Goal: Entertainment & Leisure: Consume media (video, audio)

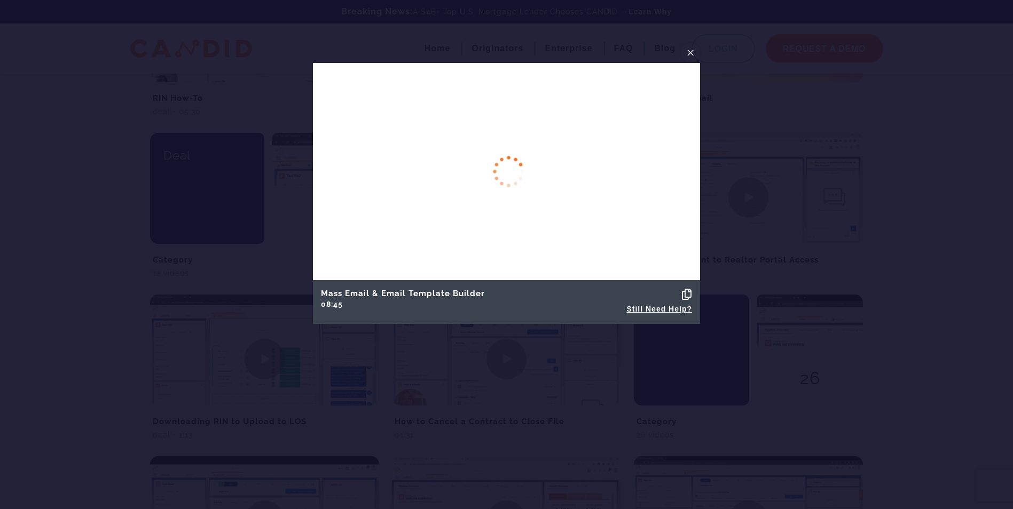
click at [688, 52] on span "×" at bounding box center [690, 52] width 9 height 17
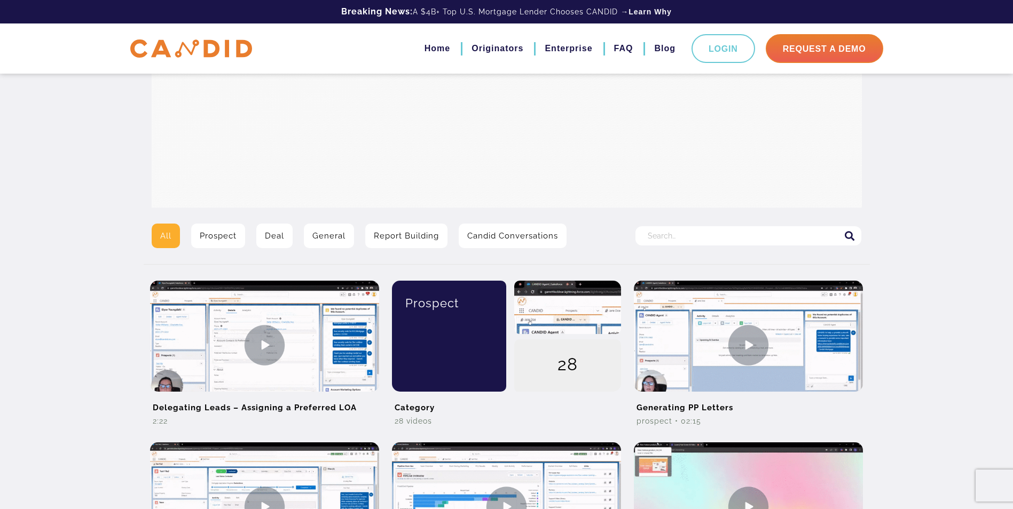
scroll to position [243, 0]
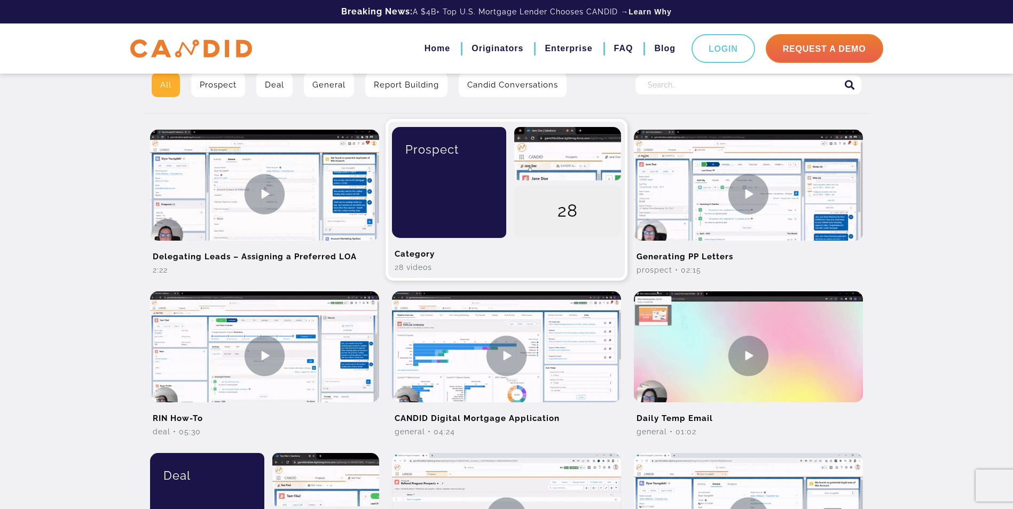
click at [525, 224] on div "28" at bounding box center [567, 212] width 107 height 53
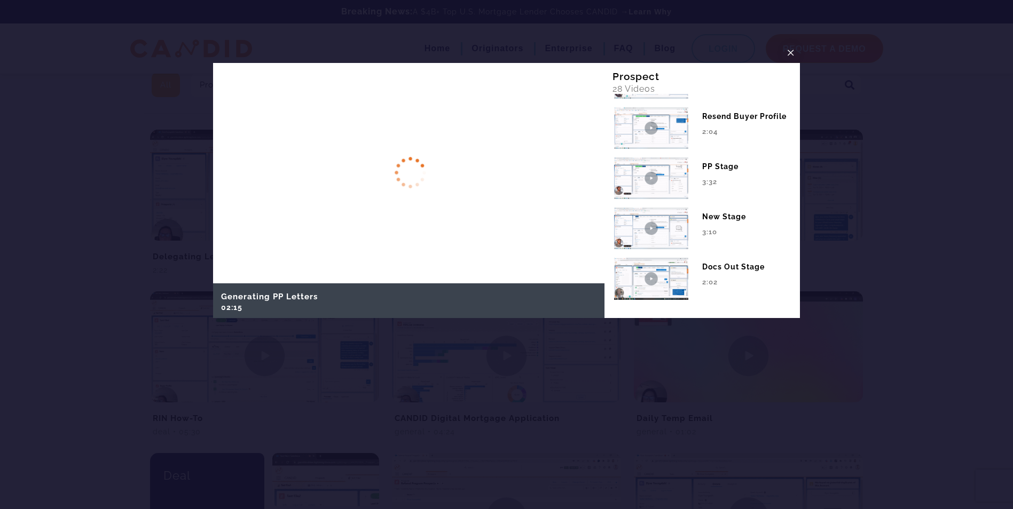
scroll to position [1257, 0]
click at [793, 54] on span "×" at bounding box center [790, 52] width 9 height 17
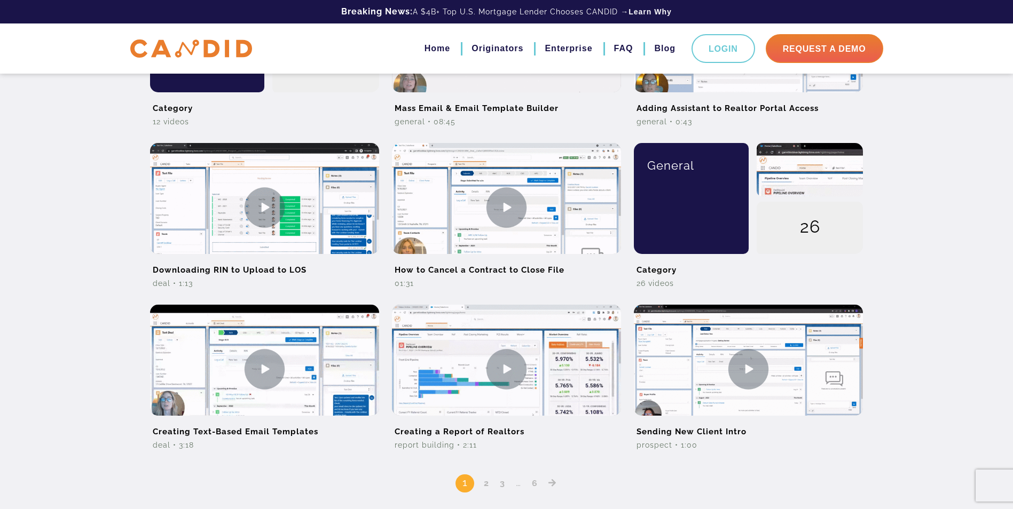
scroll to position [724, 0]
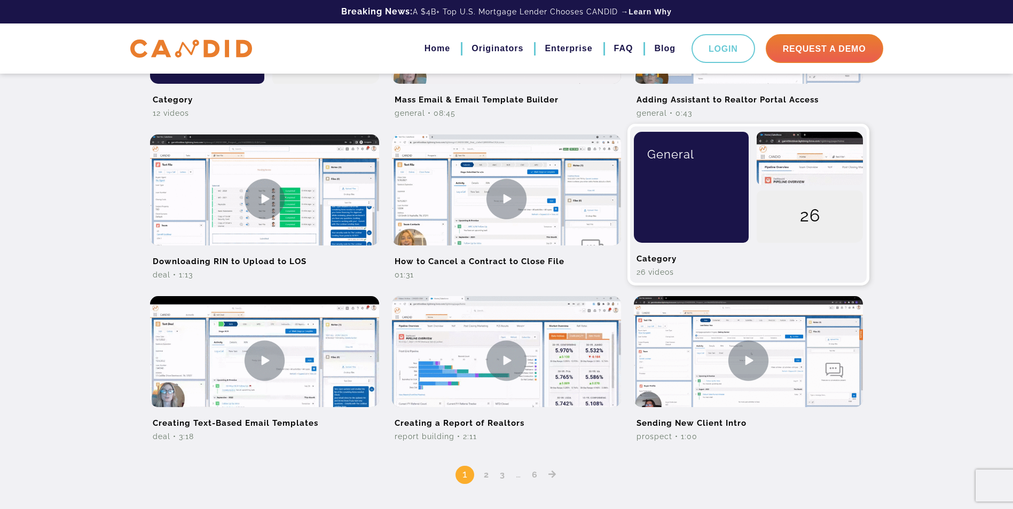
click at [690, 226] on div "General" at bounding box center [687, 187] width 123 height 111
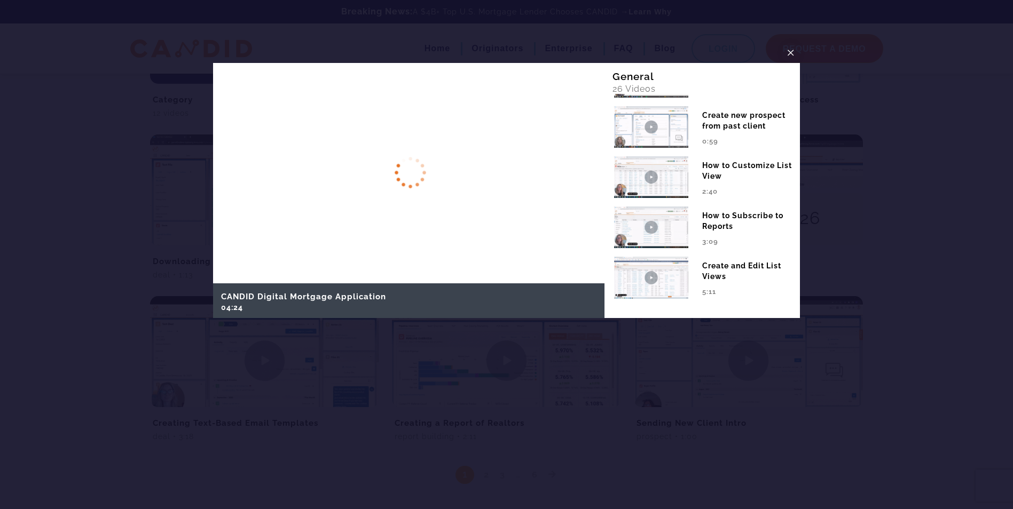
scroll to position [1121, 0]
click at [791, 53] on span "×" at bounding box center [790, 52] width 9 height 17
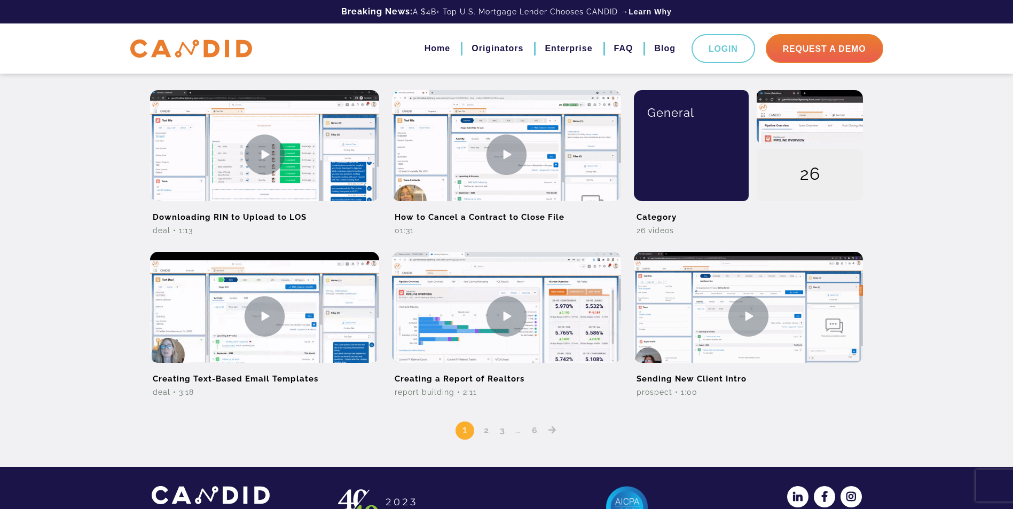
scroll to position [818, 0]
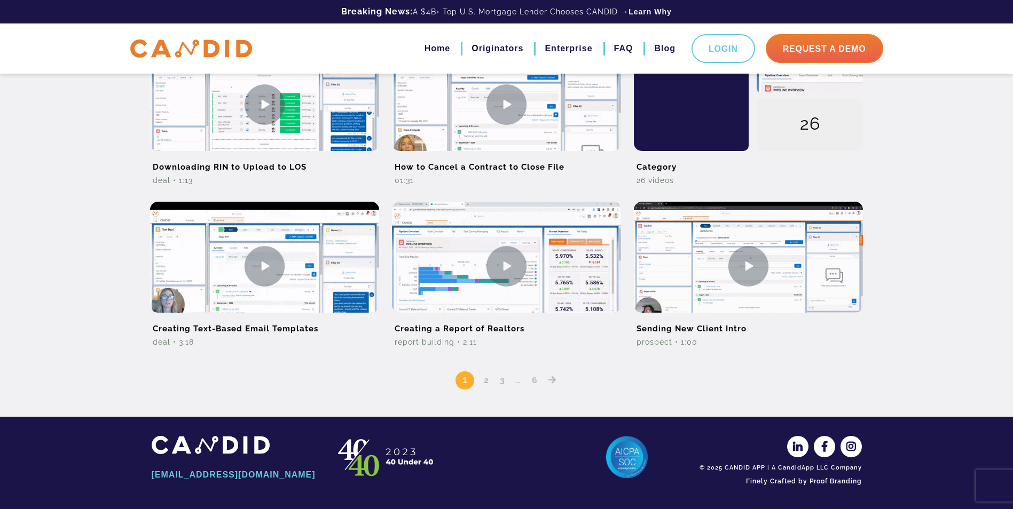
click at [482, 385] on div "1 2 3 … 6" at bounding box center [507, 373] width 710 height 35
click at [483, 384] on link "2" at bounding box center [486, 380] width 13 height 10
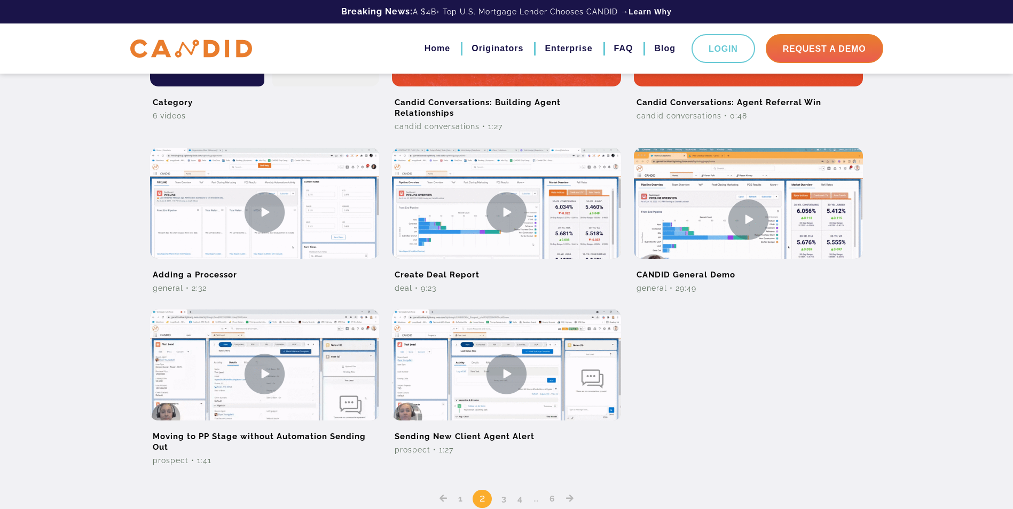
scroll to position [747, 0]
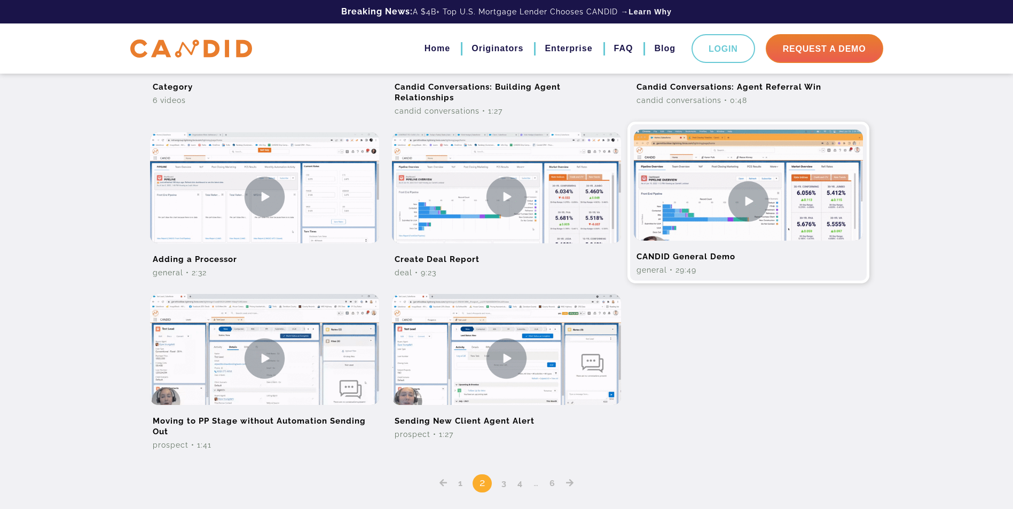
click at [756, 211] on img at bounding box center [748, 201] width 229 height 143
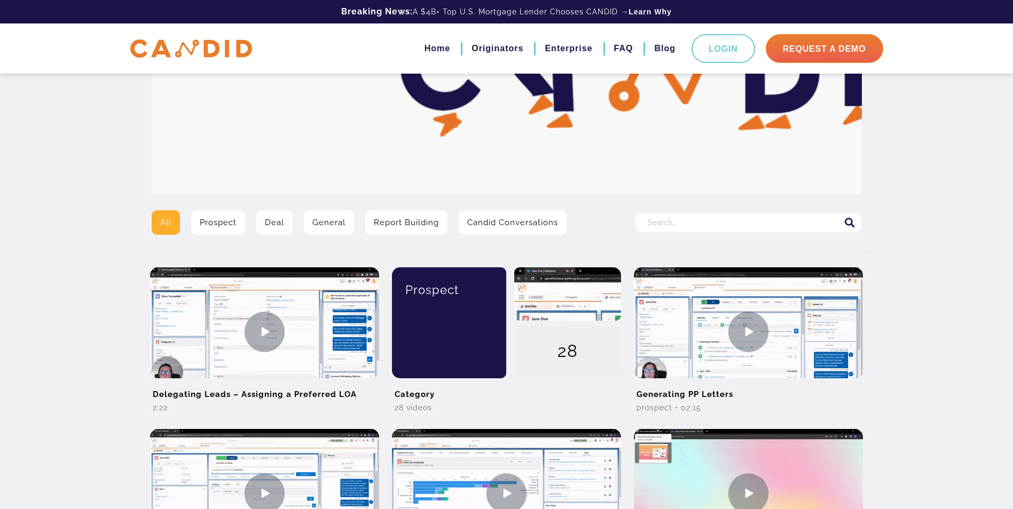
scroll to position [107, 0]
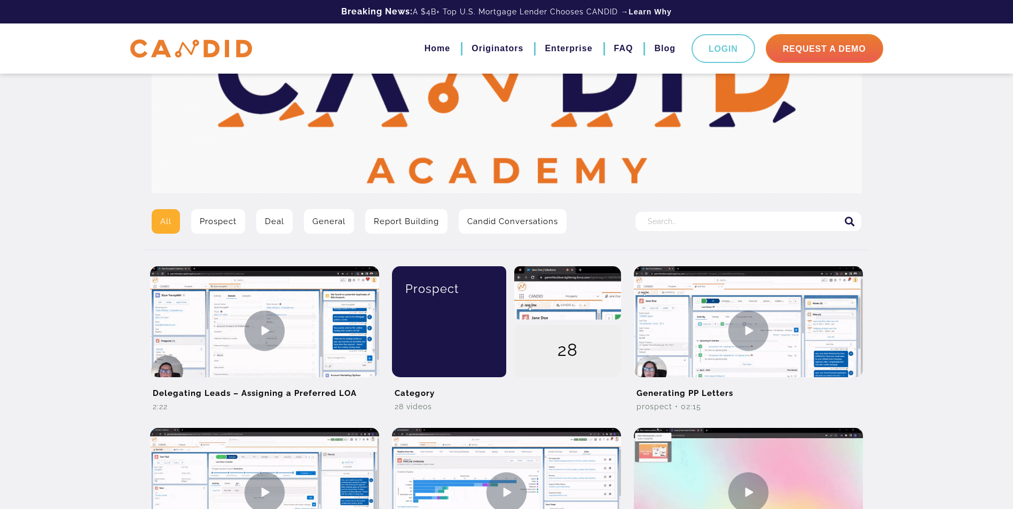
click at [681, 222] on input "Search for:" at bounding box center [748, 221] width 226 height 19
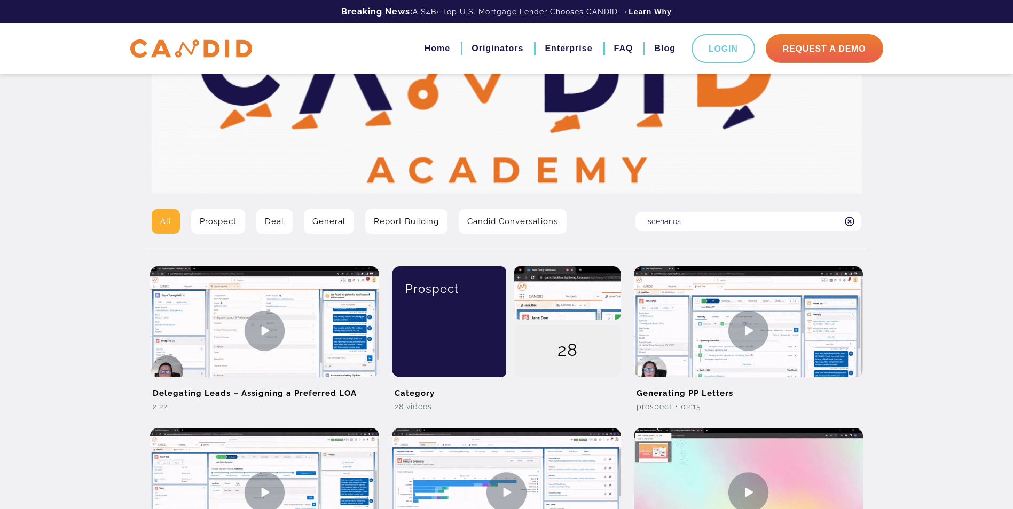
type input "scenarios"
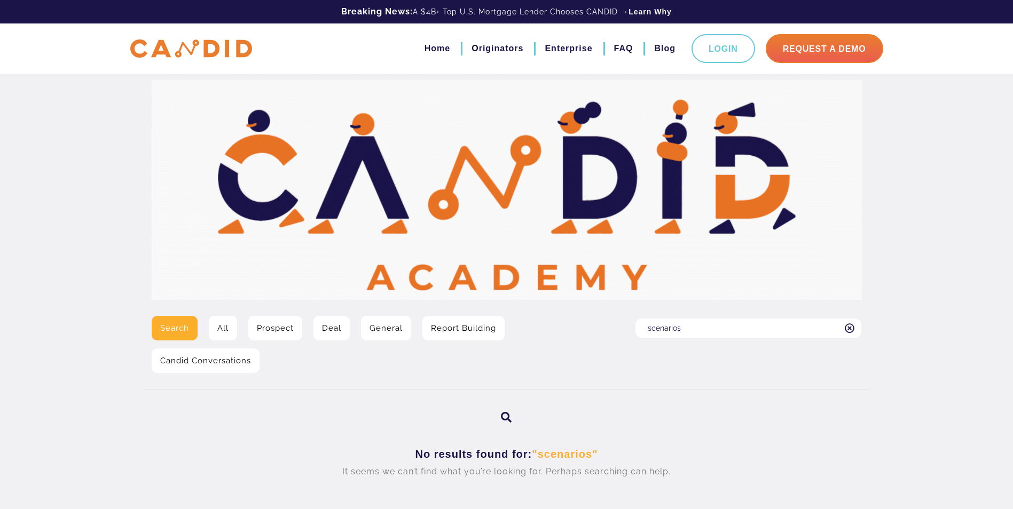
click at [738, 326] on input "scenarios" at bounding box center [748, 328] width 226 height 19
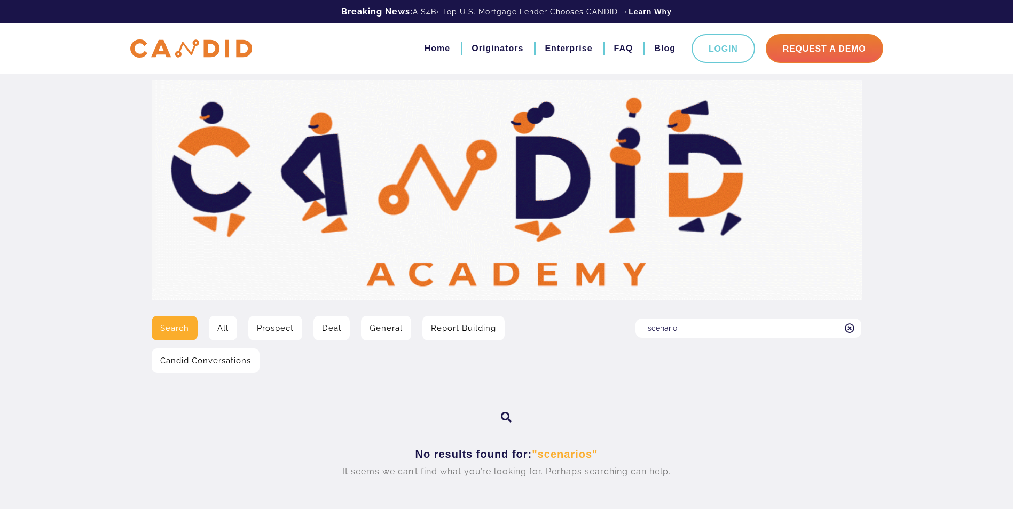
type input "scenario"
